Goal: Find specific page/section: Find specific page/section

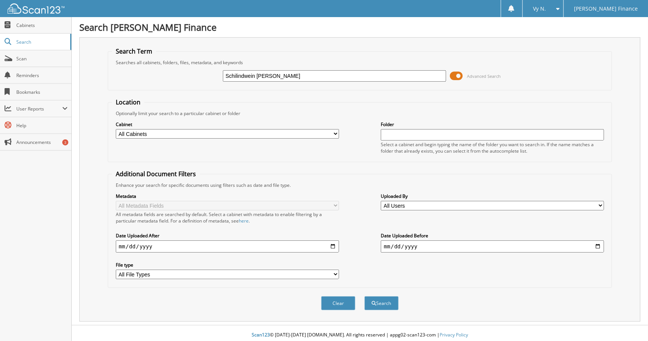
type input "Schilindwein [PERSON_NAME]"
click at [365, 296] on button "Search" at bounding box center [382, 303] width 34 height 14
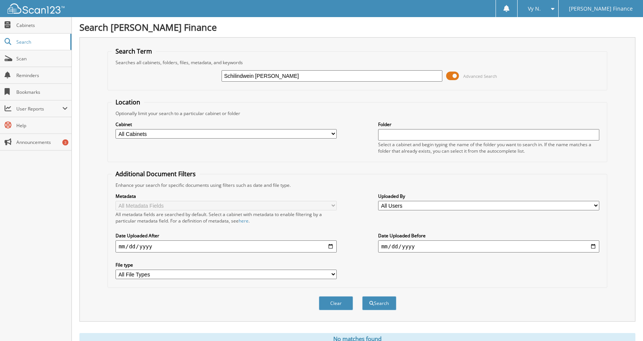
click at [234, 76] on input "Schilindwein [PERSON_NAME]" at bounding box center [331, 75] width 221 height 11
type input "[PERSON_NAME]"
click at [362, 296] on button "Search" at bounding box center [379, 303] width 34 height 14
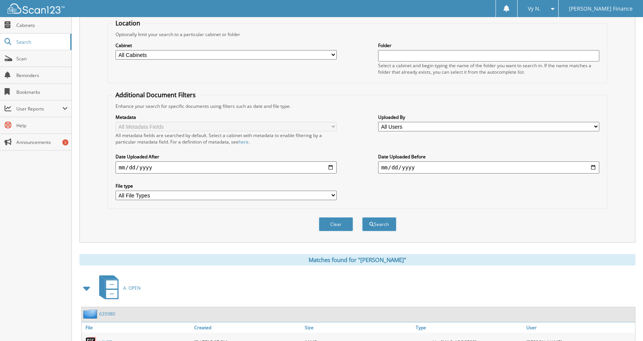
scroll to position [117, 0]
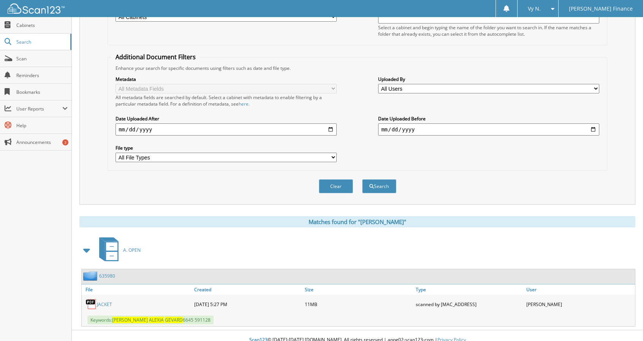
click at [102, 301] on link "JACKET" at bounding box center [104, 304] width 15 height 6
click at [112, 245] on icon at bounding box center [112, 251] width 14 height 20
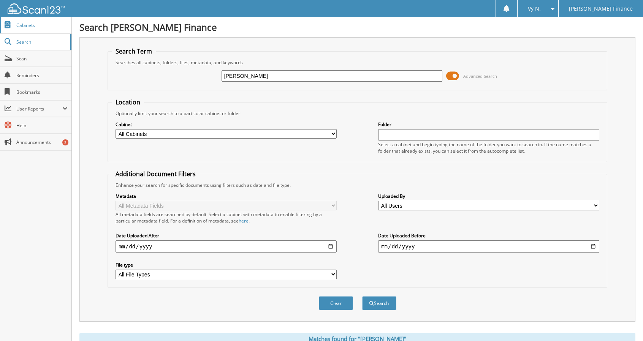
click at [31, 25] on span "Cabinets" at bounding box center [41, 25] width 51 height 6
